Goal: Check status: Check status

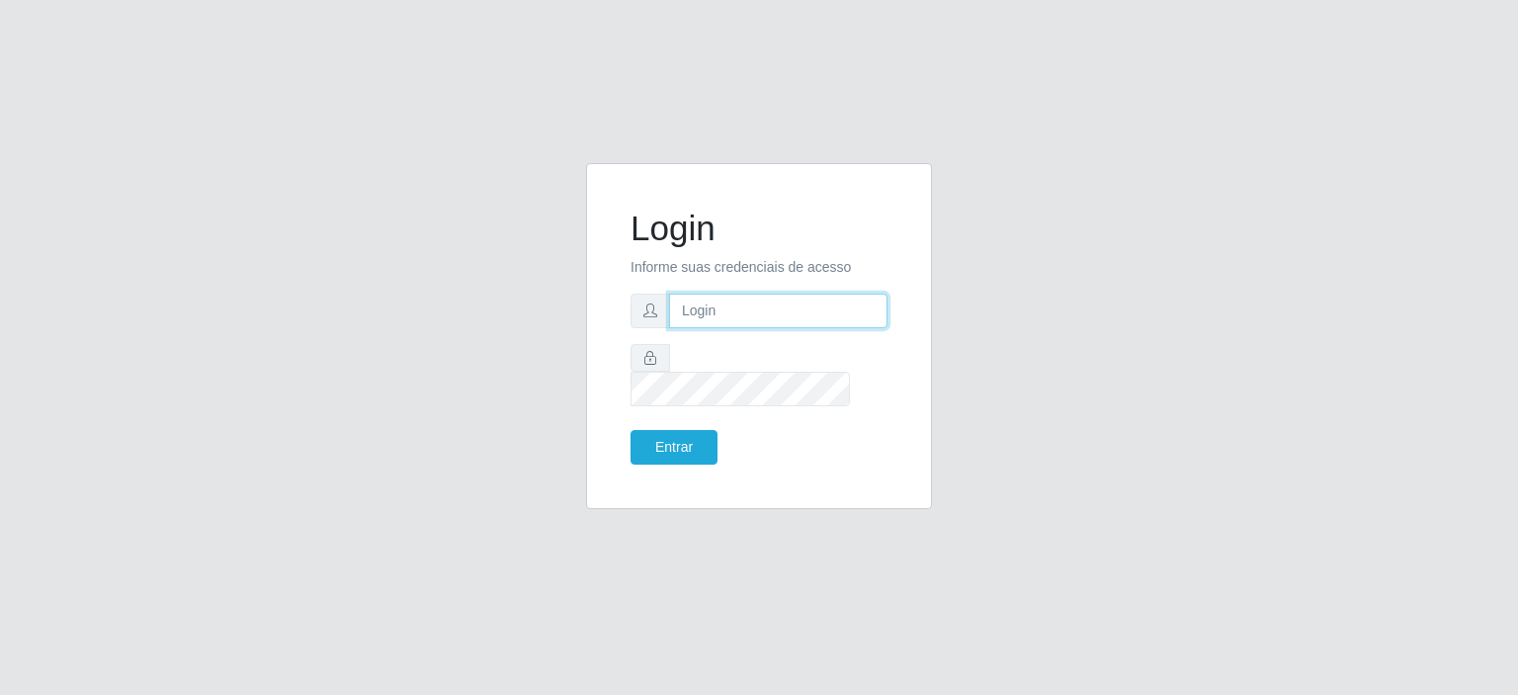
drag, startPoint x: 686, startPoint y: 307, endPoint x: 690, endPoint y: 326, distance: 19.2
click at [686, 307] on input "text" at bounding box center [778, 310] width 218 height 35
type input "[EMAIL_ADDRESS][PERSON_NAME][DOMAIN_NAME]"
click at [688, 430] on button "Entrar" at bounding box center [673, 447] width 87 height 35
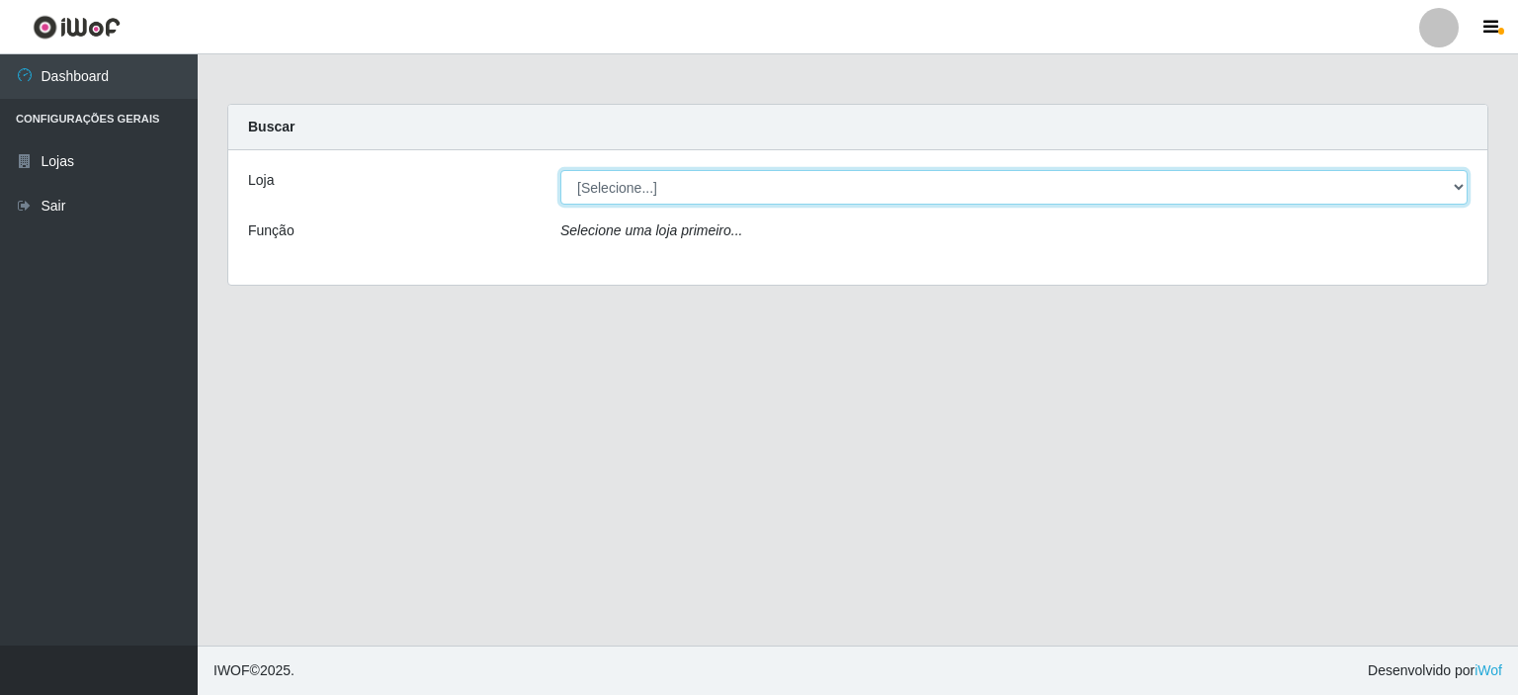
click at [625, 187] on select "[Selecione...] Corte Fácil - Unidade Planalto" at bounding box center [1013, 187] width 907 height 35
select select "202"
click at [560, 170] on select "[Selecione...] Corte Fácil - Unidade Planalto" at bounding box center [1013, 187] width 907 height 35
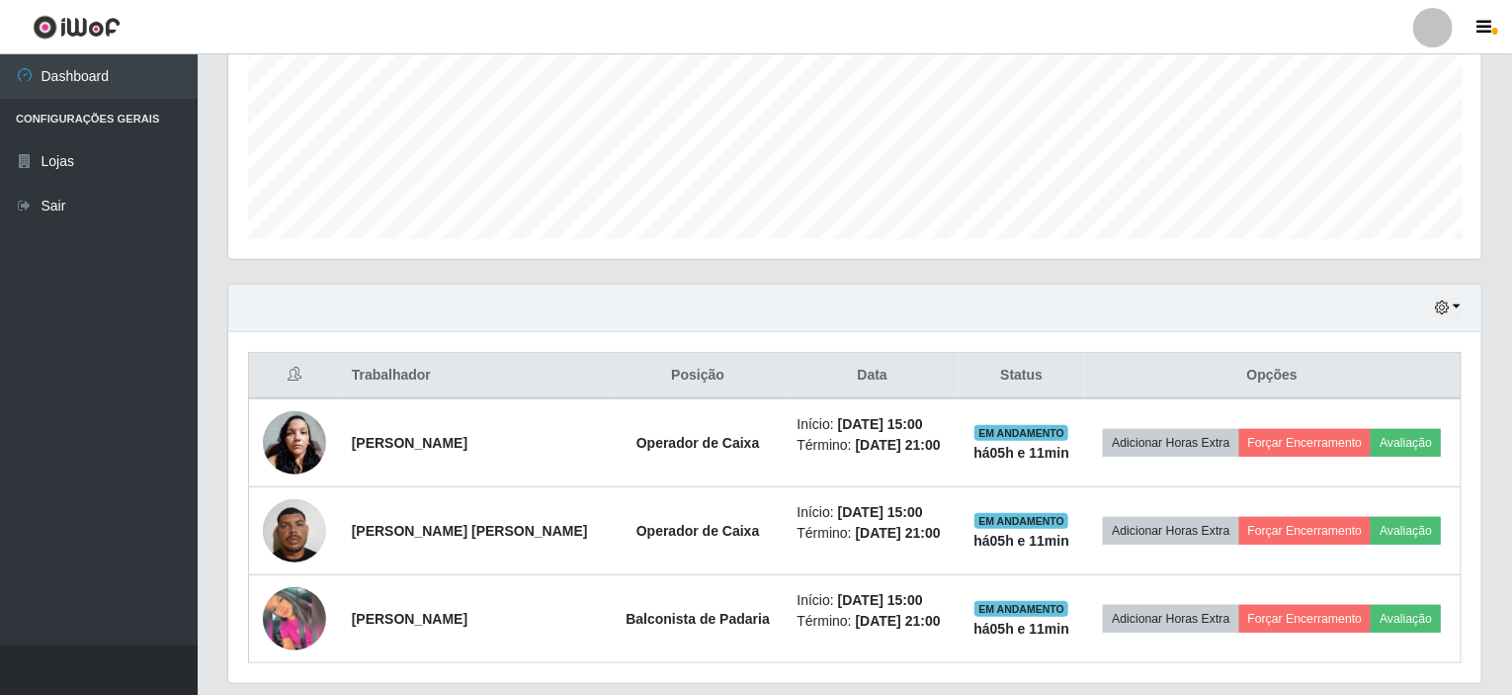
scroll to position [526, 0]
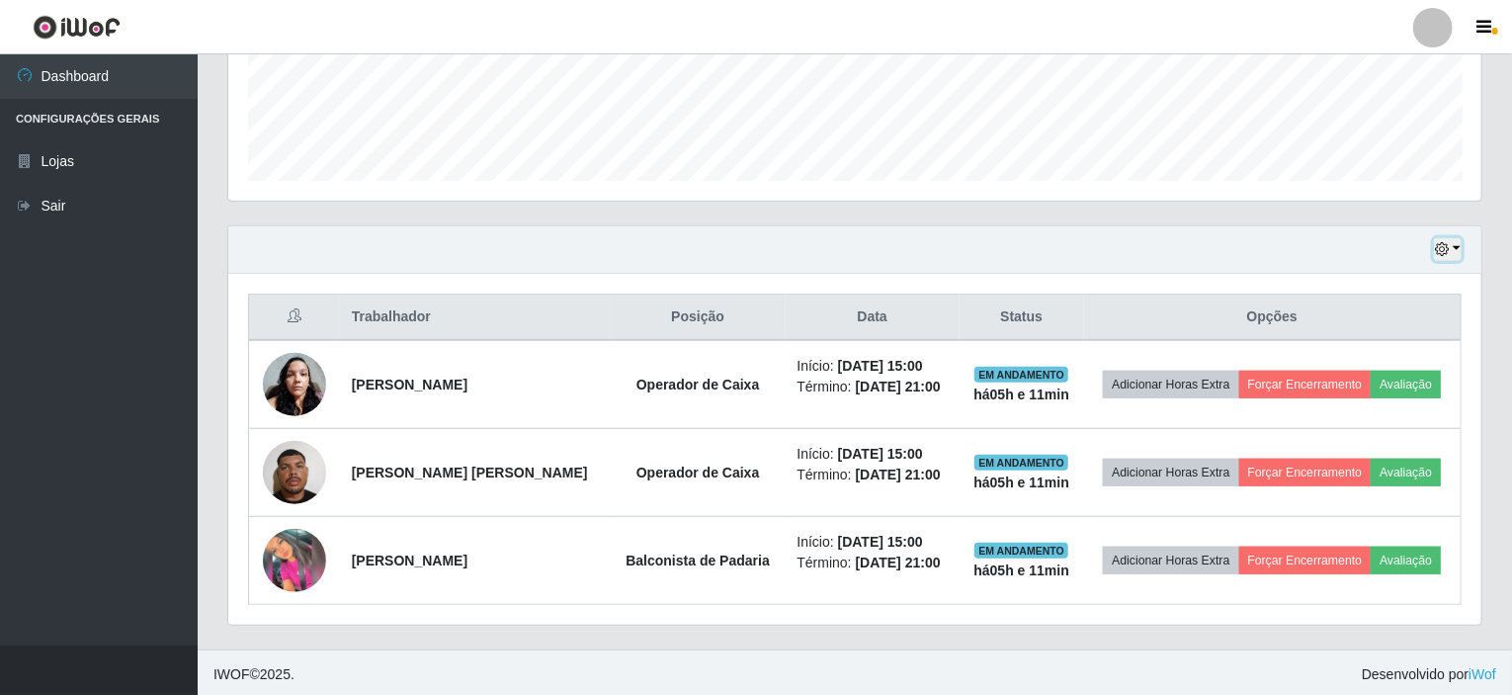
click at [1460, 256] on button "button" at bounding box center [1448, 249] width 28 height 23
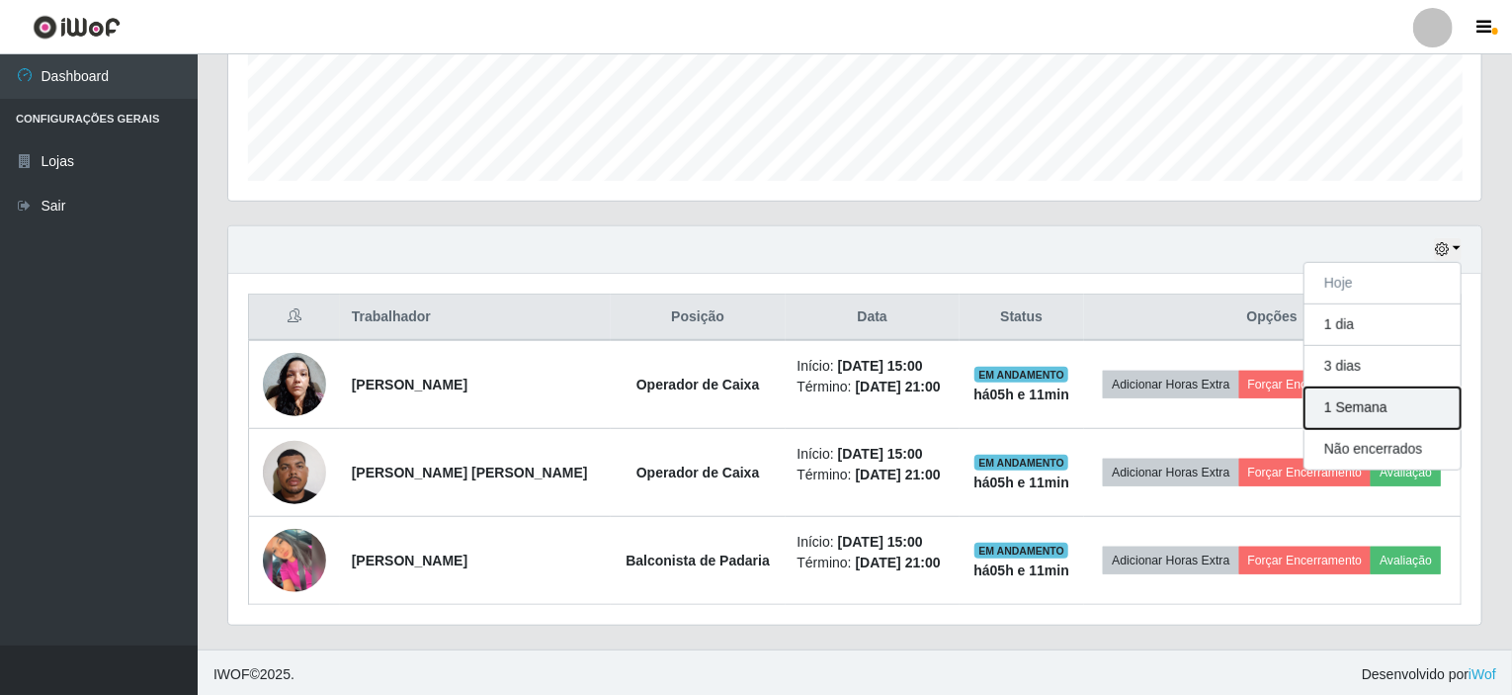
click at [1340, 401] on button "1 Semana" at bounding box center [1382, 407] width 156 height 41
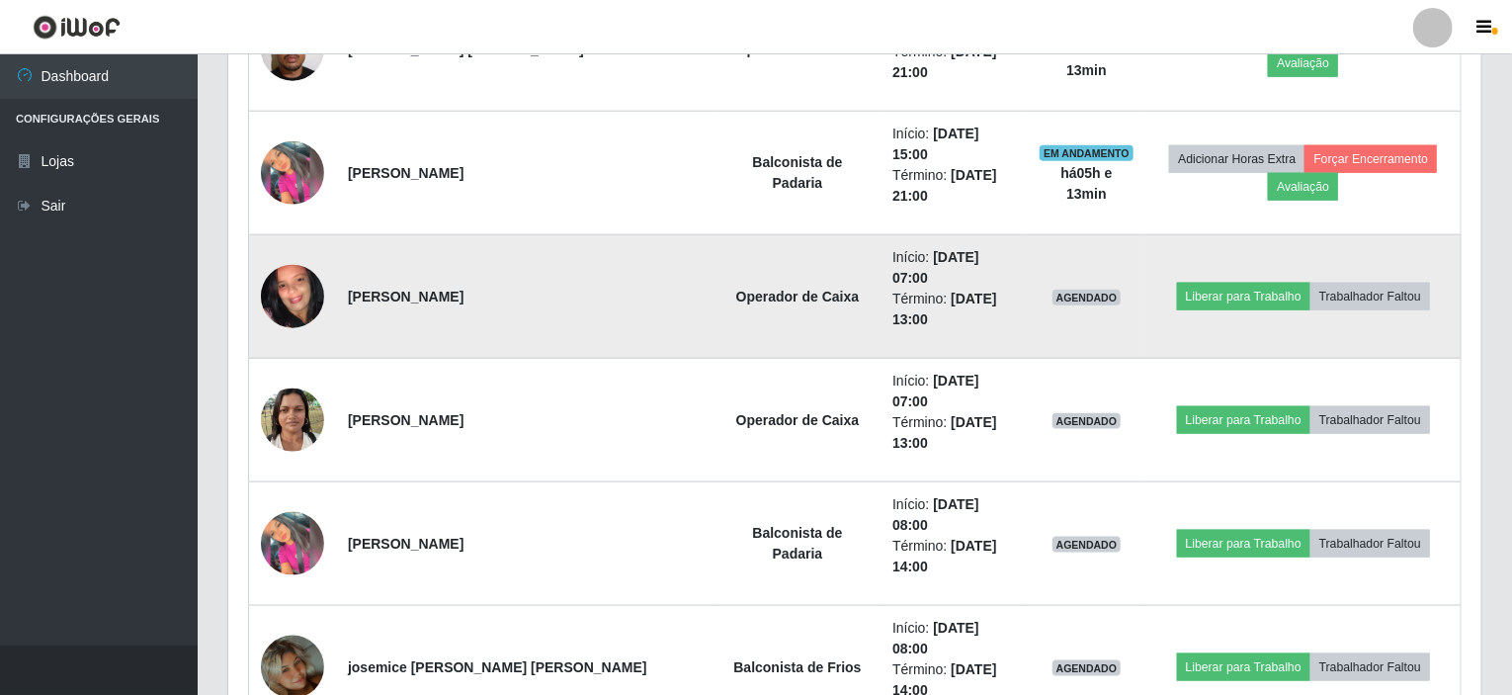
scroll to position [1101, 0]
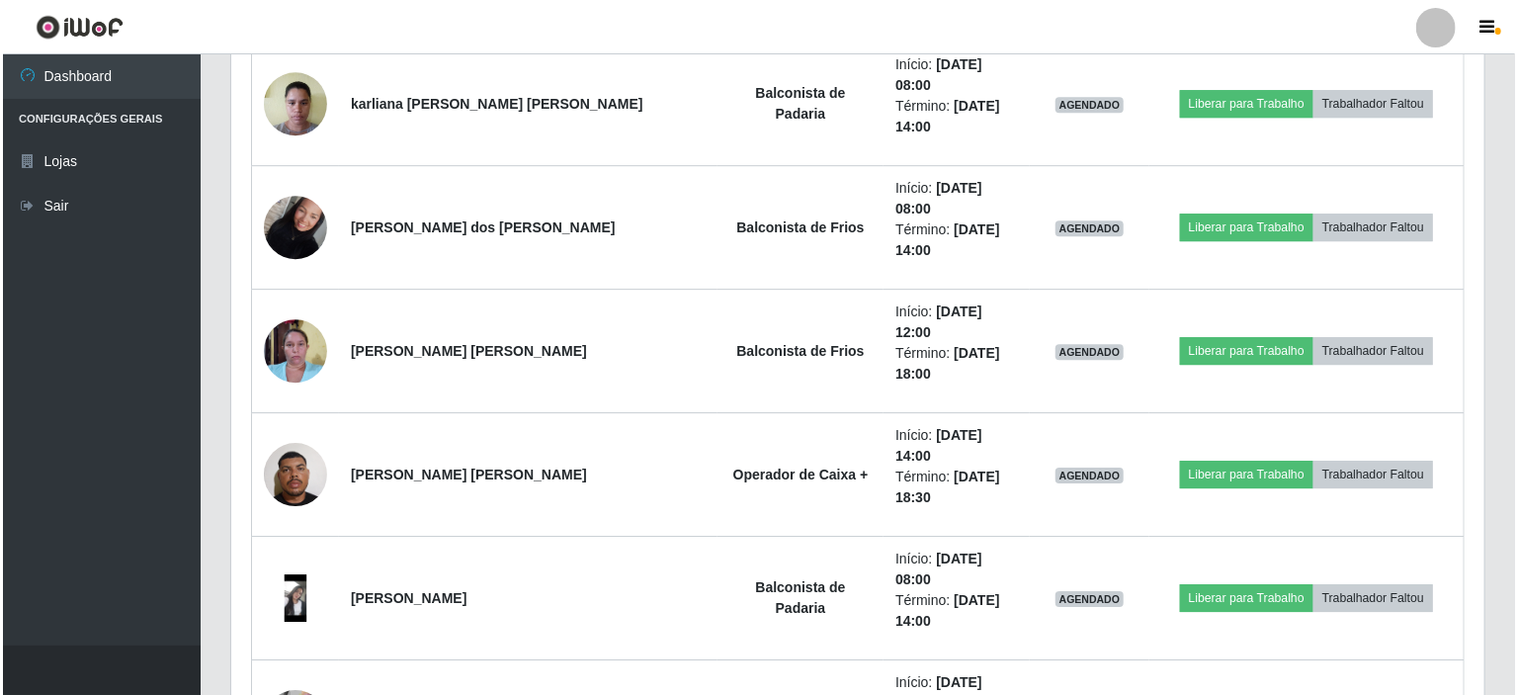
scroll to position [2978, 0]
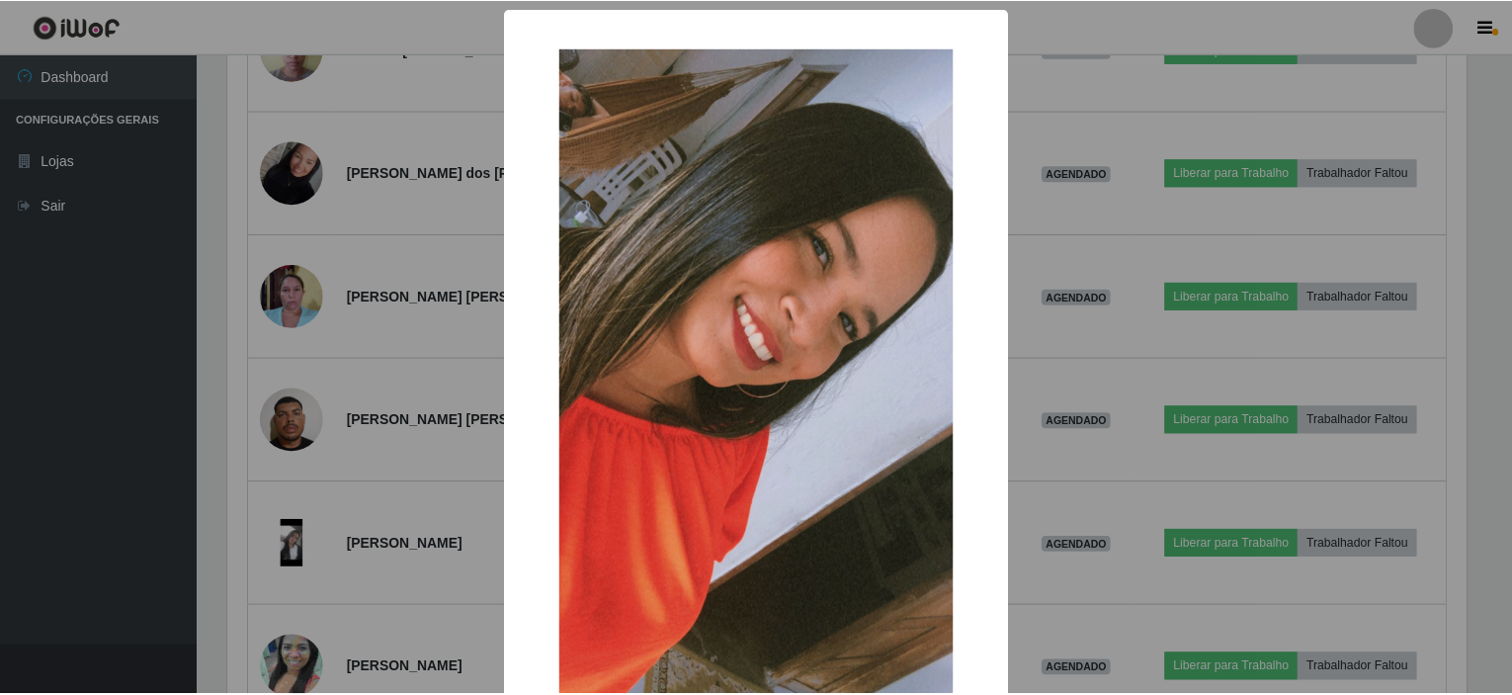
scroll to position [410, 1245]
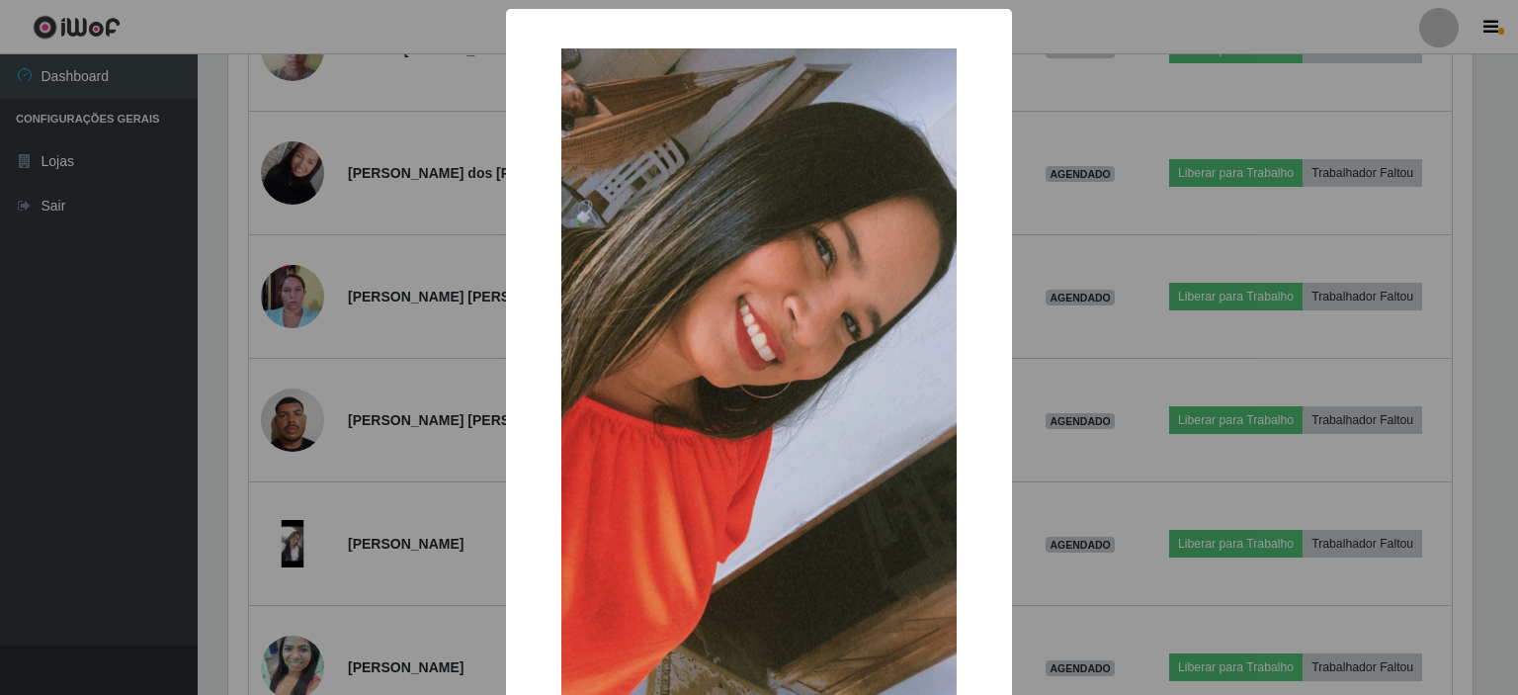
click at [463, 398] on div "× OK Cancel" at bounding box center [759, 347] width 1518 height 695
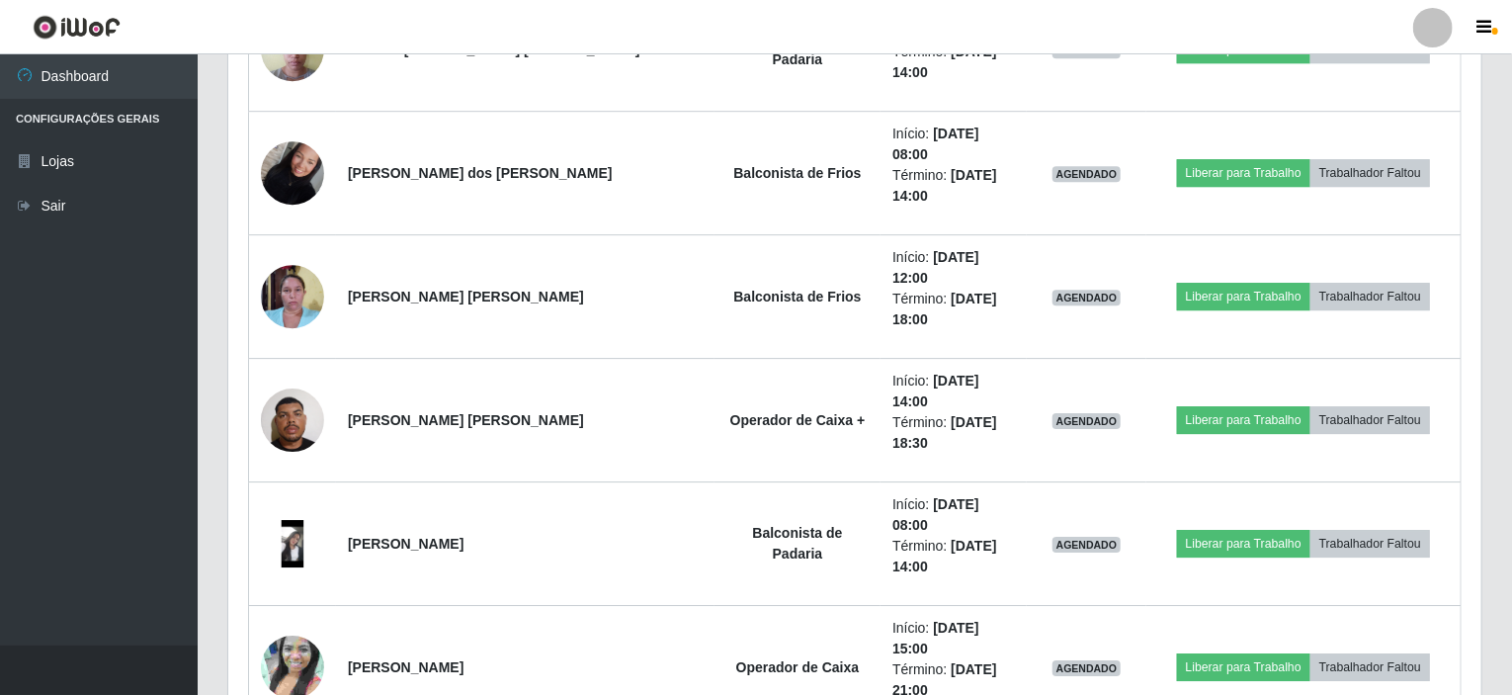
scroll to position [410, 1253]
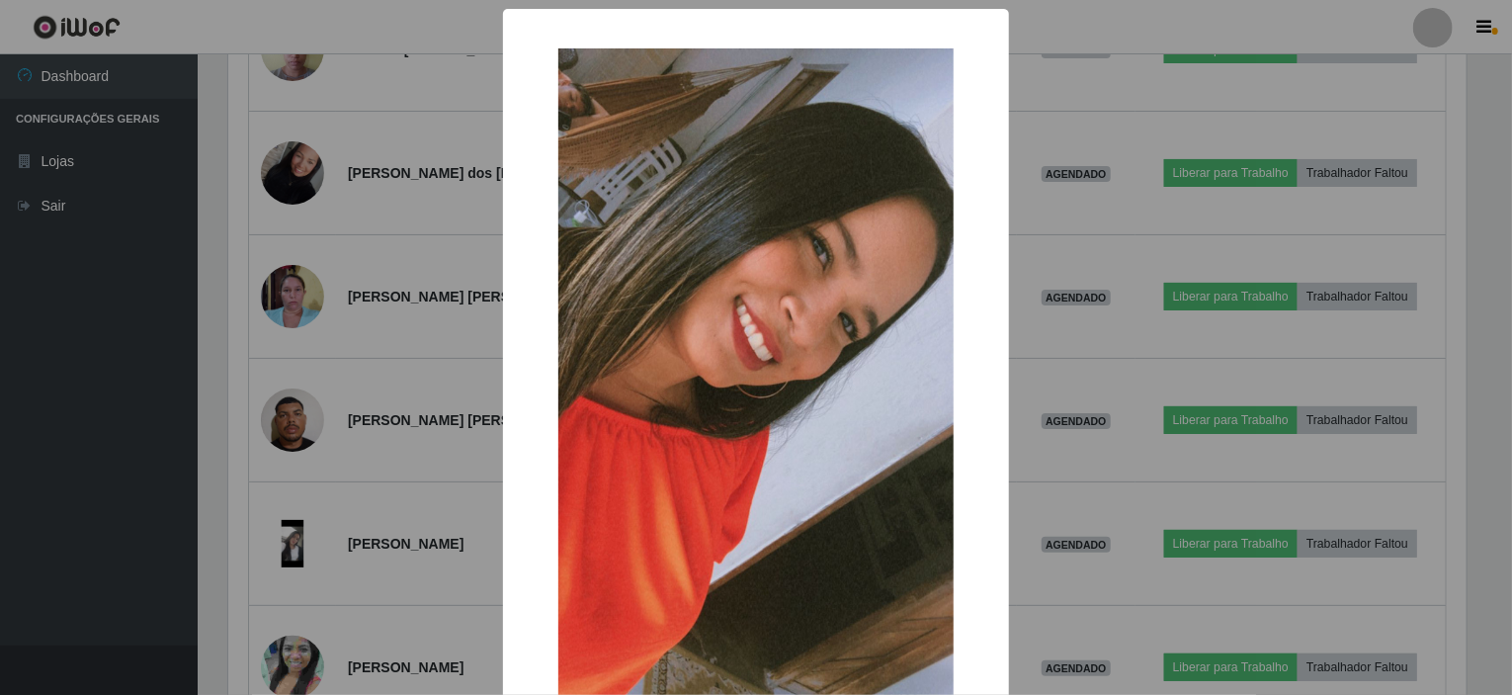
scroll to position [410, 1245]
click at [291, 219] on div "× OK Cancel" at bounding box center [759, 347] width 1518 height 695
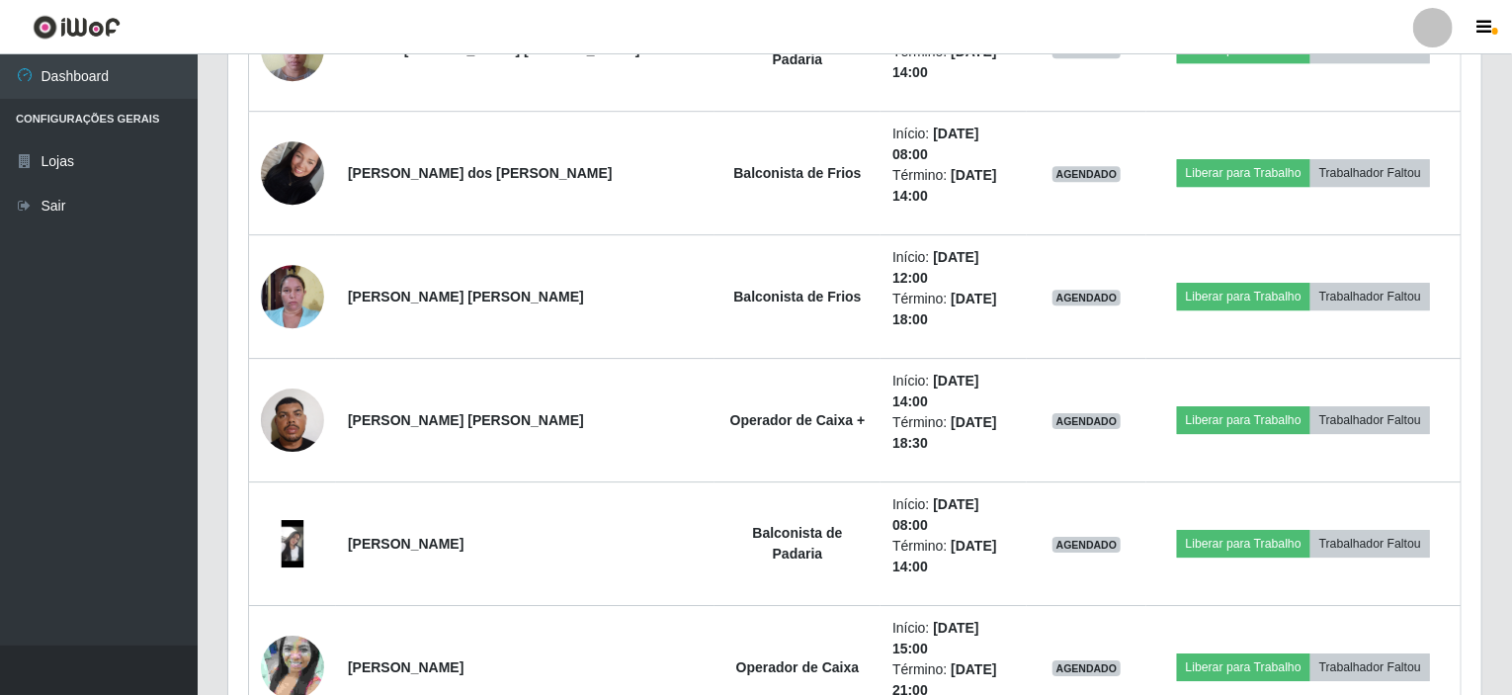
scroll to position [410, 1253]
